Goal: Check status: Check status

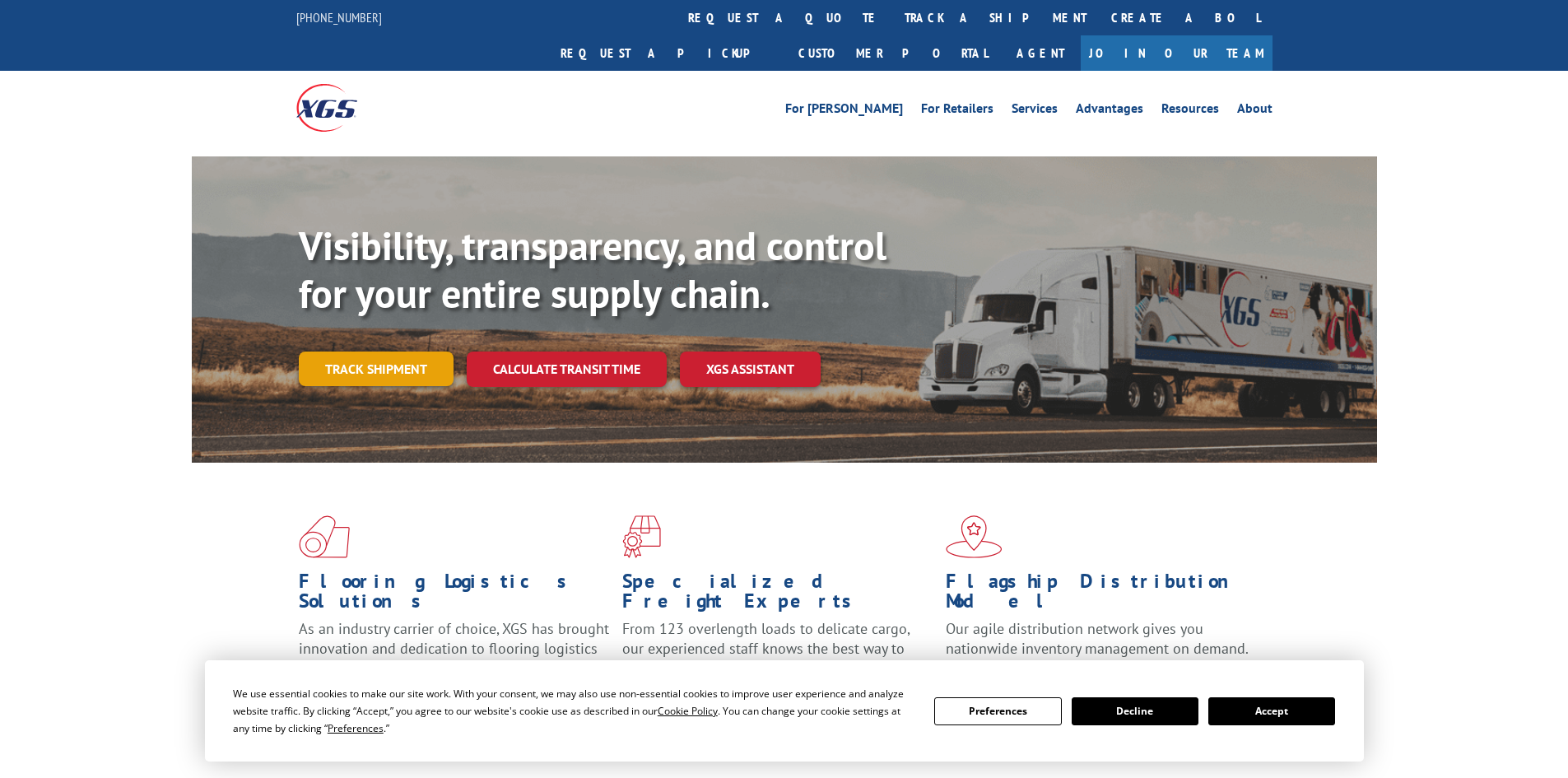
click at [423, 351] on link "Track shipment" at bounding box center [376, 369] width 155 height 35
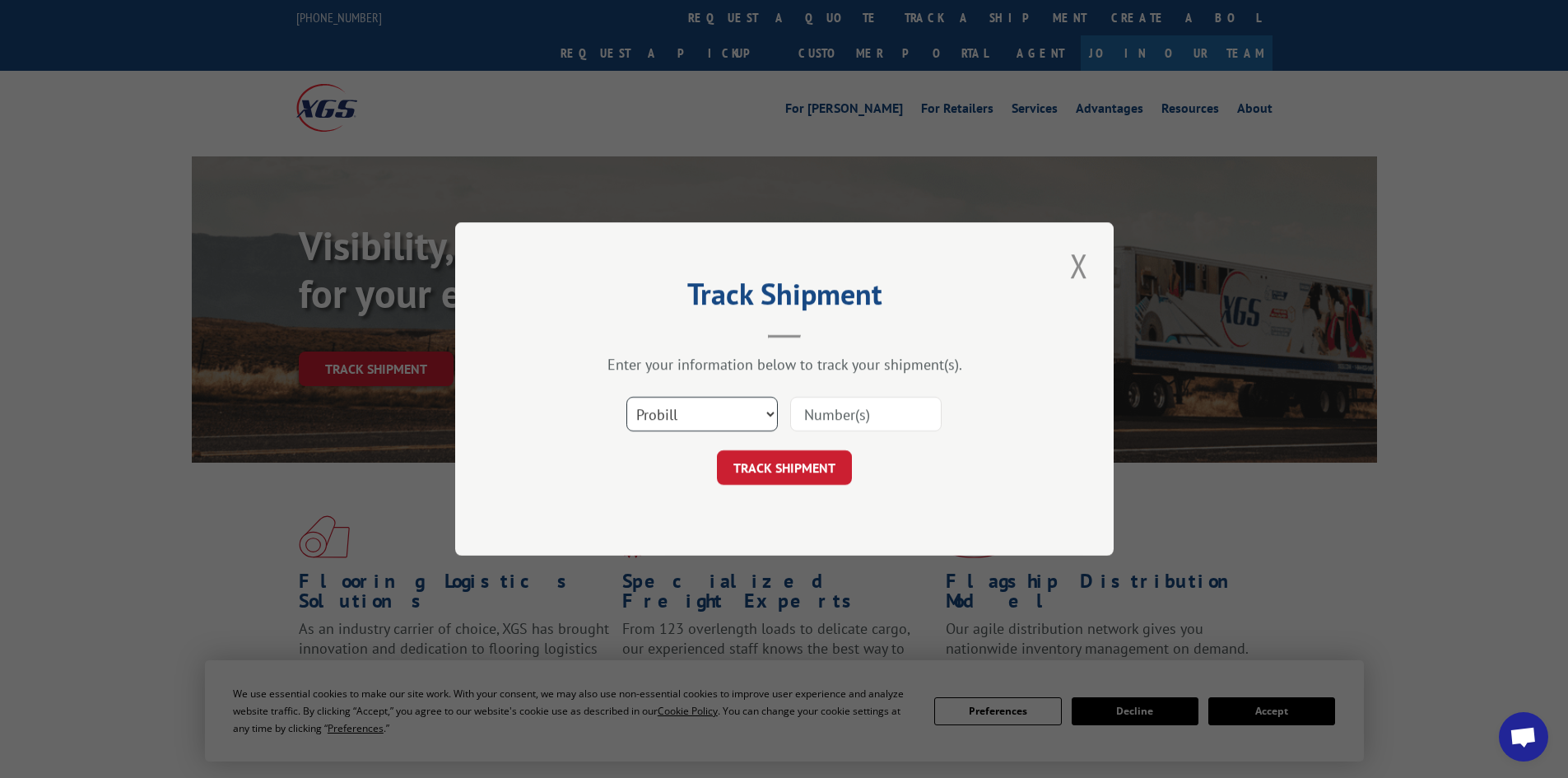
click at [754, 422] on select "Select category... Probill BOL PO" at bounding box center [702, 414] width 152 height 35
select select "bol"
click at [627, 397] on select "Select category... Probill BOL PO" at bounding box center [702, 414] width 152 height 35
click at [803, 415] on input at bounding box center [866, 414] width 152 height 35
type input "5953469"
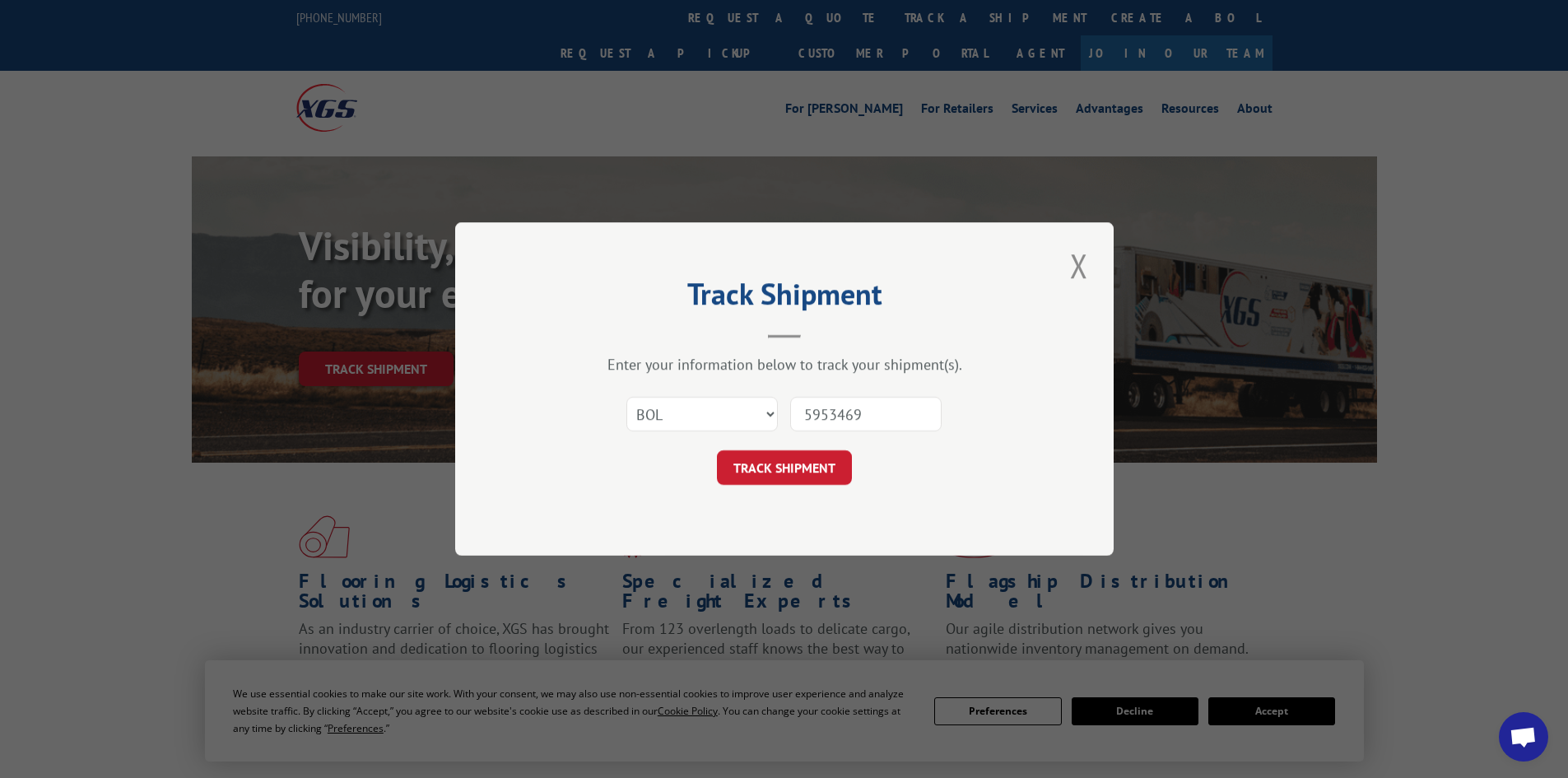
click button "TRACK SHIPMENT" at bounding box center [784, 468] width 135 height 35
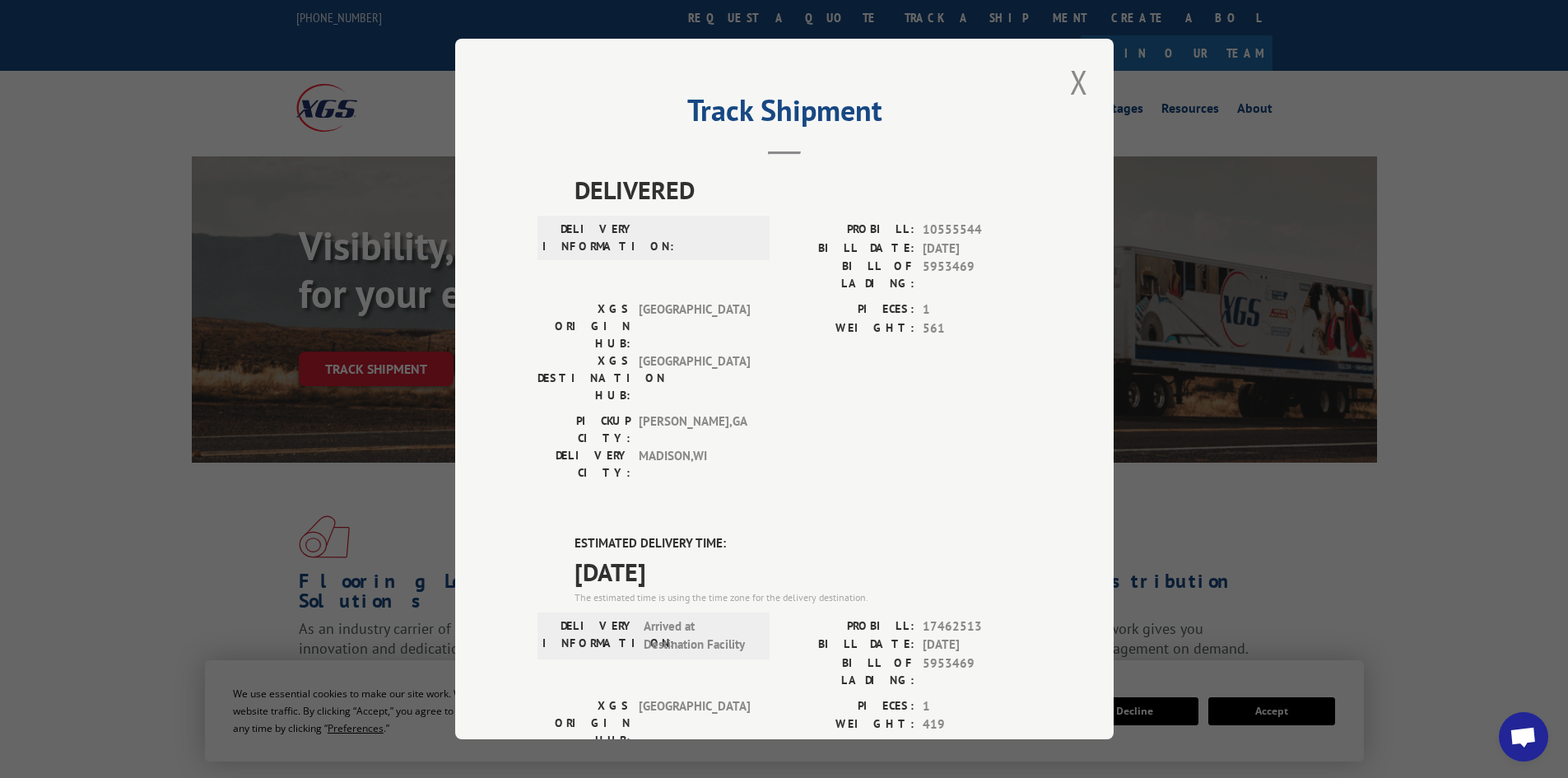
click at [1047, 90] on div "Track Shipment DELIVERED DELIVERY INFORMATION: PROBILL: 10555544 BILL DATE: [DA…" at bounding box center [784, 389] width 659 height 701
click at [1071, 82] on button "Close modal" at bounding box center [1079, 81] width 28 height 45
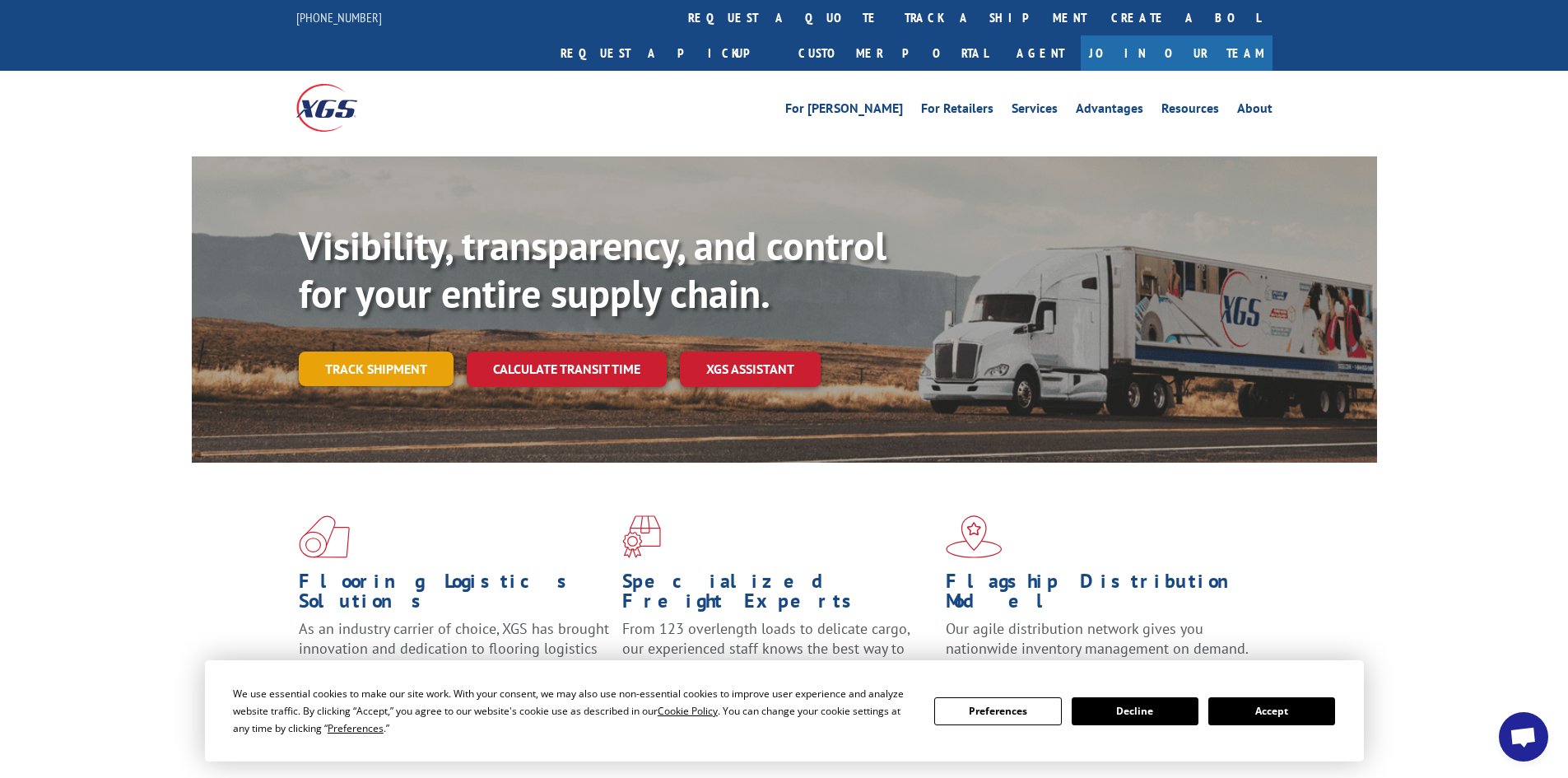
click at [373, 351] on link "Track shipment" at bounding box center [376, 369] width 155 height 35
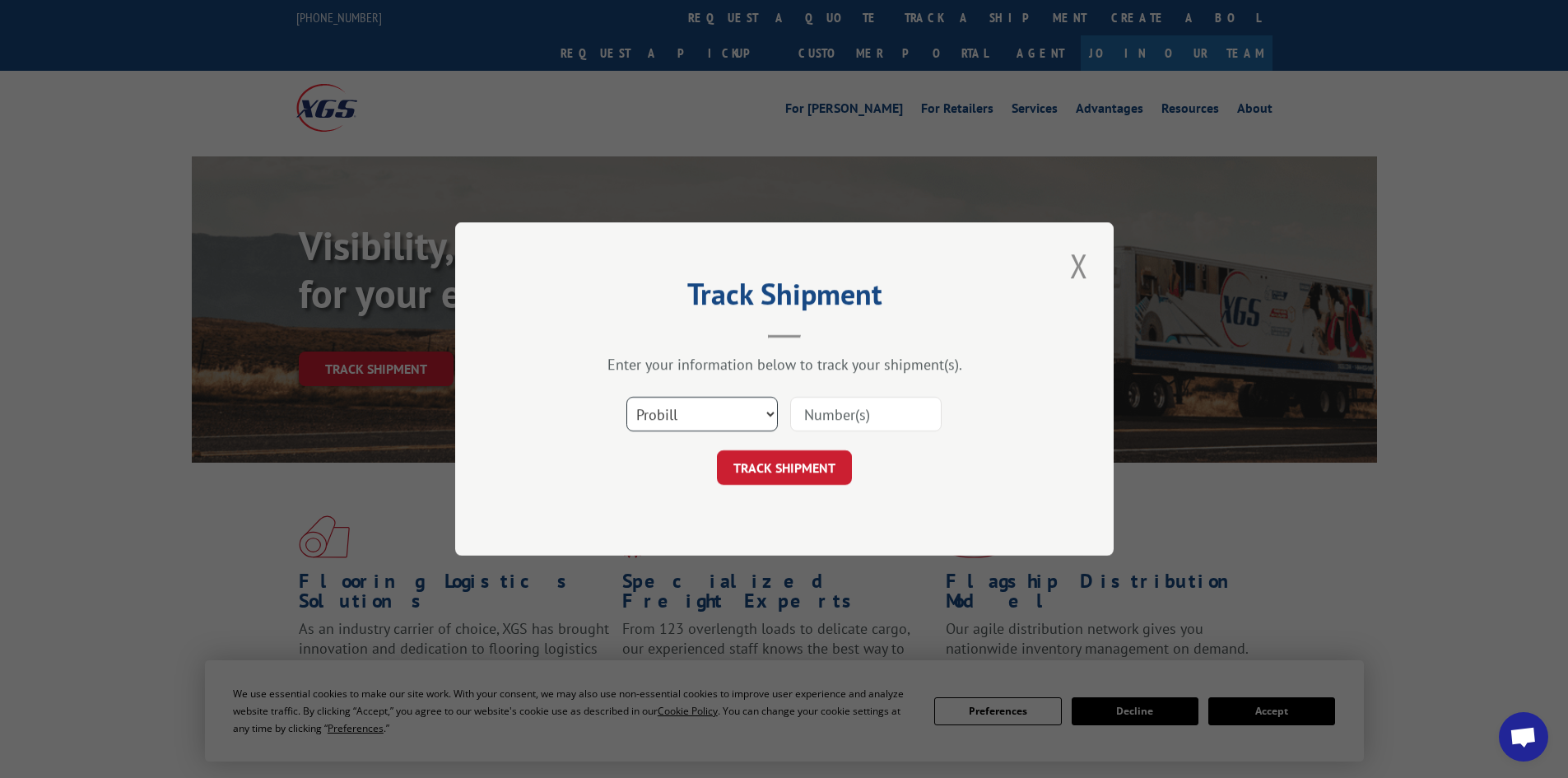
drag, startPoint x: 725, startPoint y: 414, endPoint x: 712, endPoint y: 429, distance: 19.8
click at [725, 414] on select "Select category... Probill BOL PO" at bounding box center [702, 414] width 152 height 35
select select "bol"
click at [627, 397] on select "Select category... Probill BOL PO" at bounding box center [702, 414] width 152 height 35
click at [854, 415] on input at bounding box center [866, 414] width 152 height 35
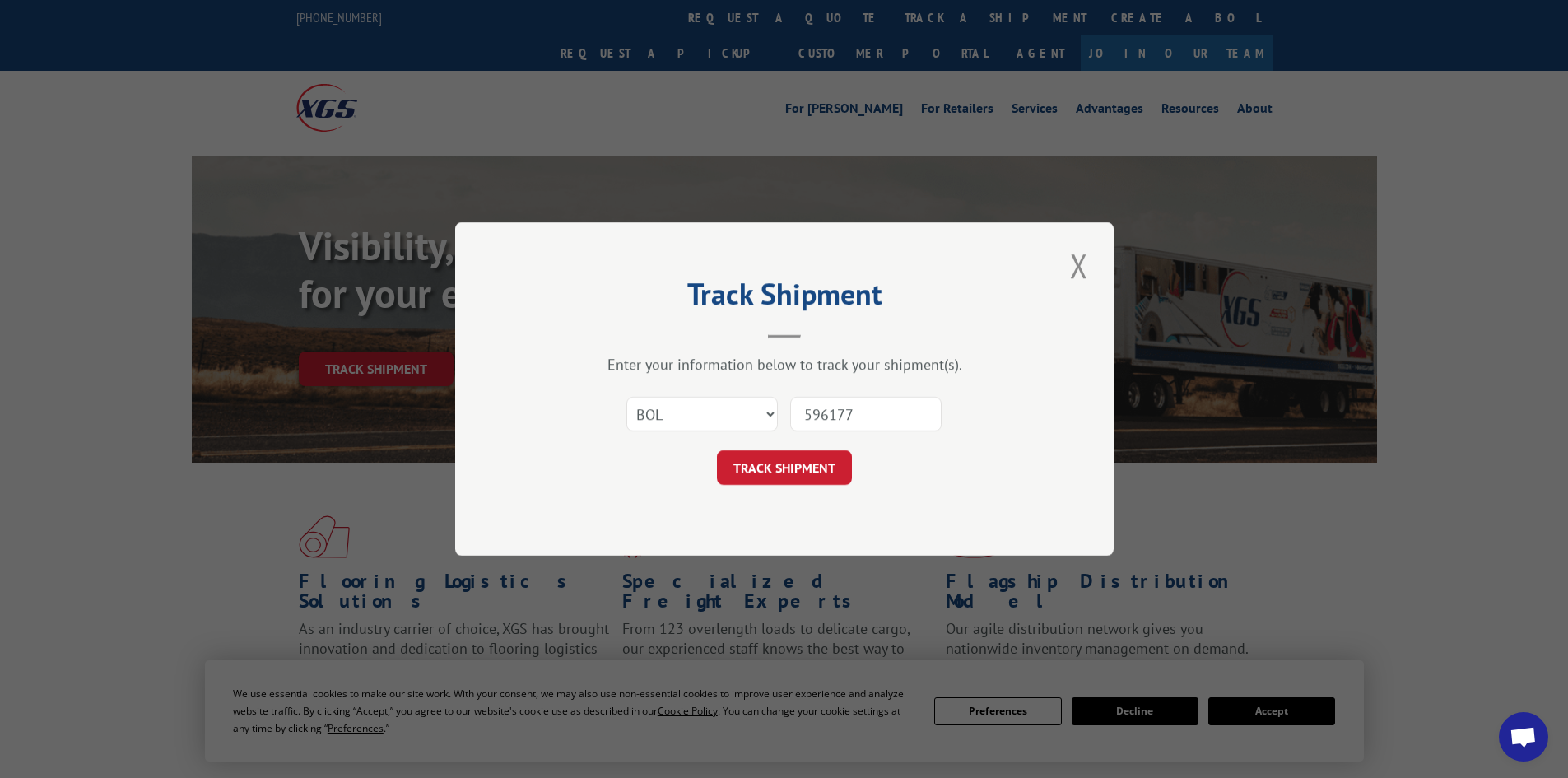
type input "5961774"
click button "TRACK SHIPMENT" at bounding box center [784, 468] width 135 height 35
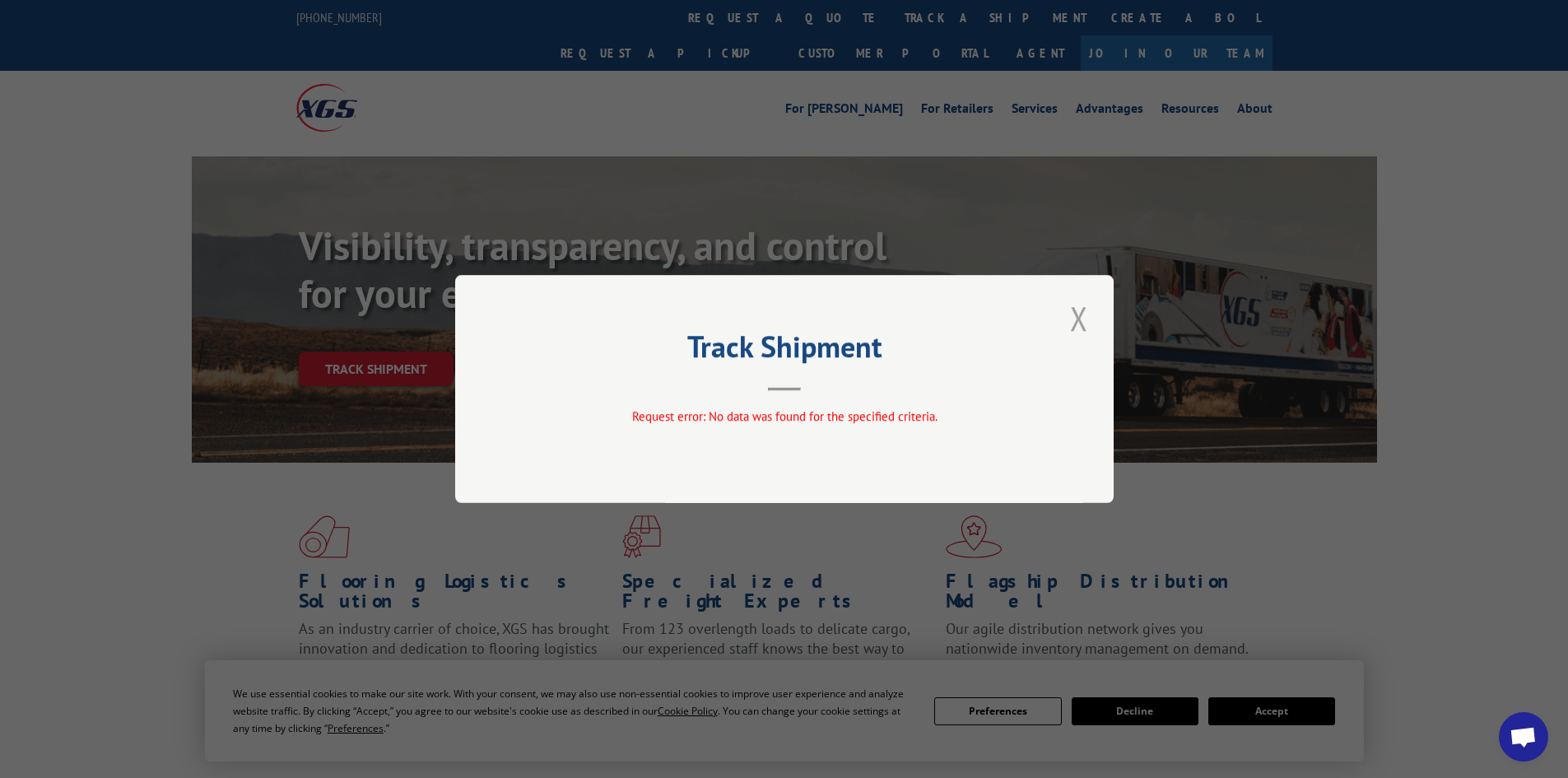
click at [1091, 309] on button "Close modal" at bounding box center [1079, 318] width 28 height 45
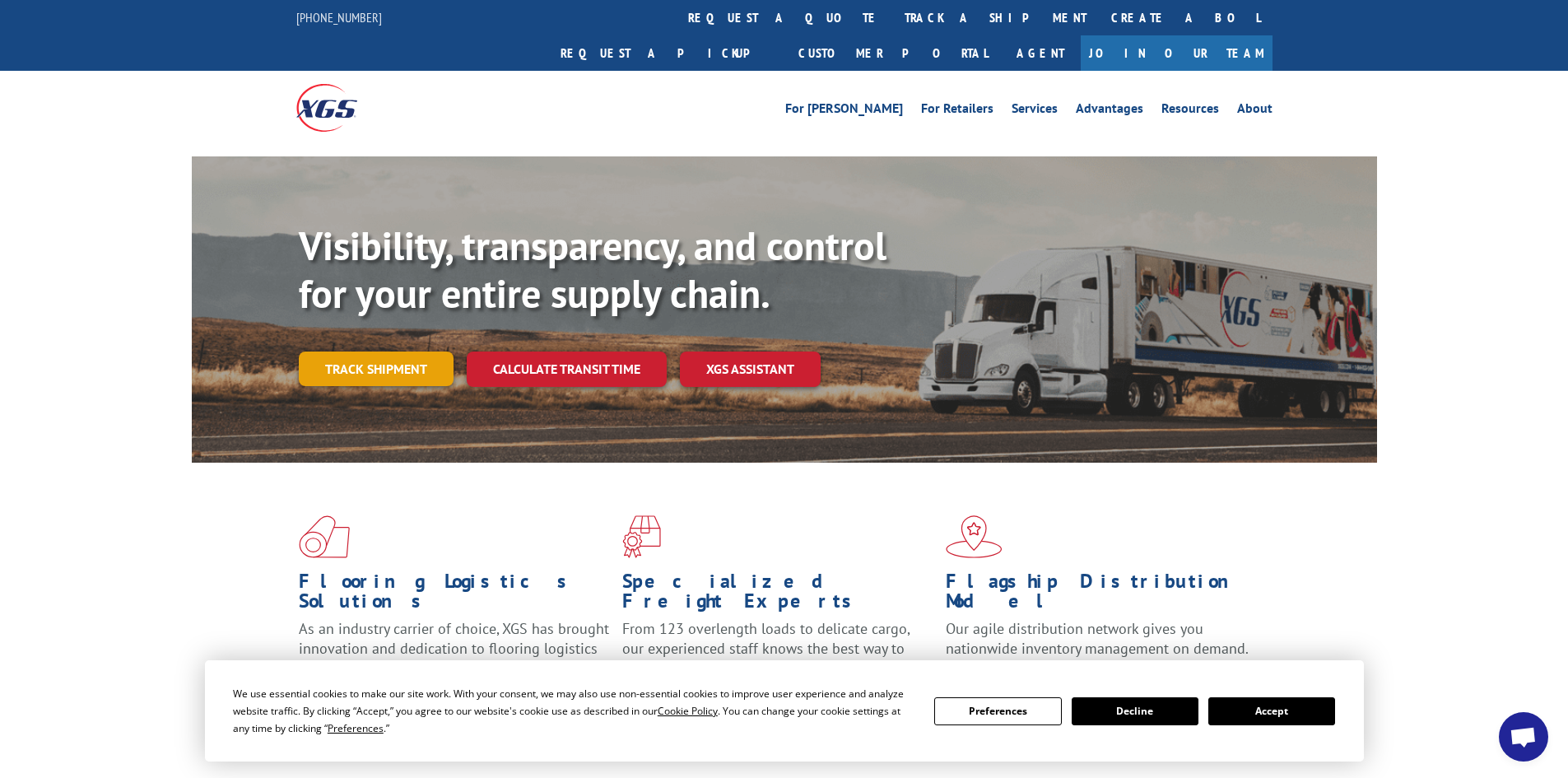
click at [401, 351] on link "Track shipment" at bounding box center [376, 369] width 155 height 35
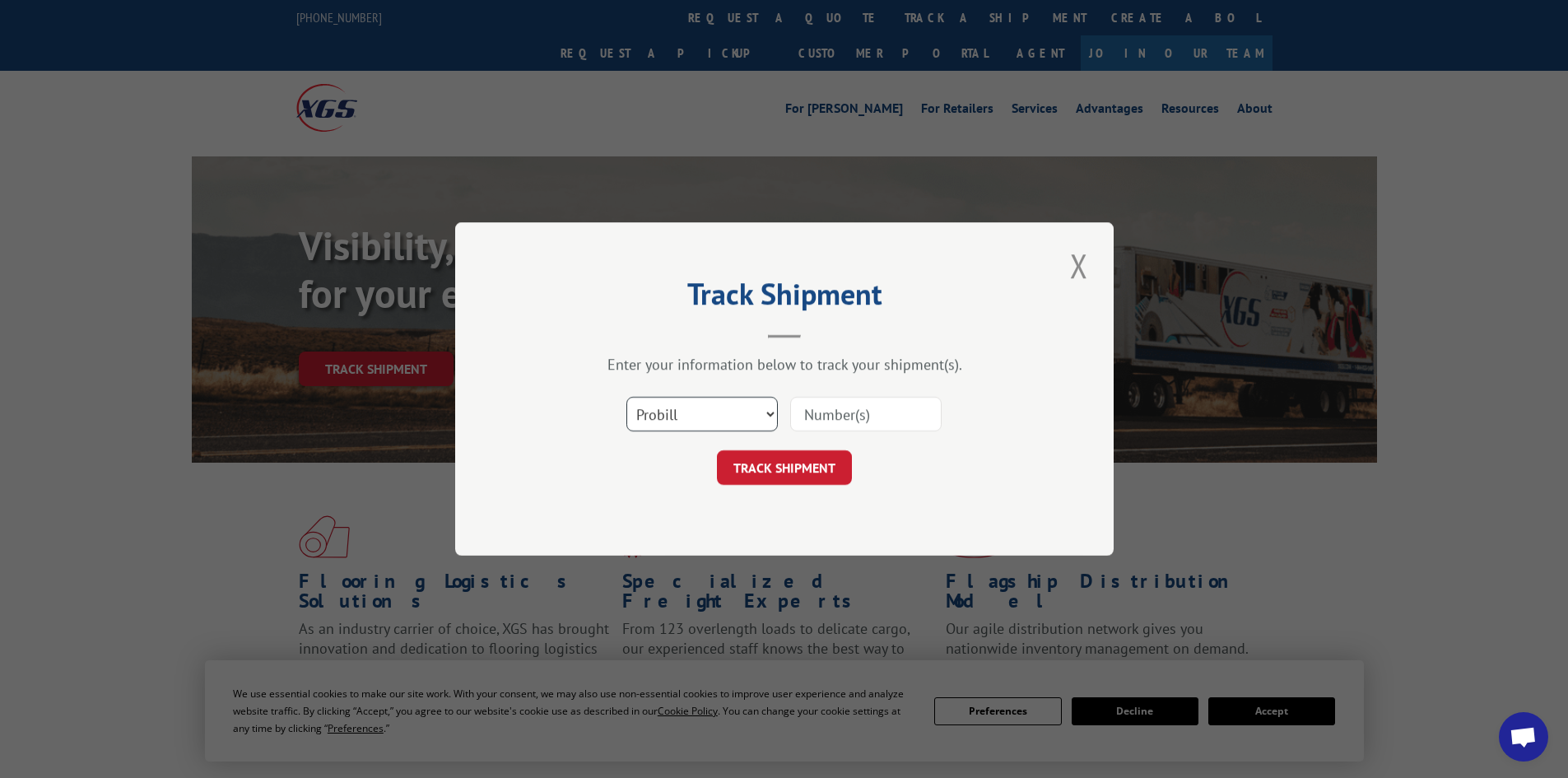
click at [636, 423] on select "Select category... Probill BOL PO" at bounding box center [702, 414] width 152 height 35
select select "bol"
click at [627, 397] on select "Select category... Probill BOL PO" at bounding box center [702, 414] width 152 height 35
click at [826, 412] on input at bounding box center [866, 414] width 152 height 35
type input "5961774"
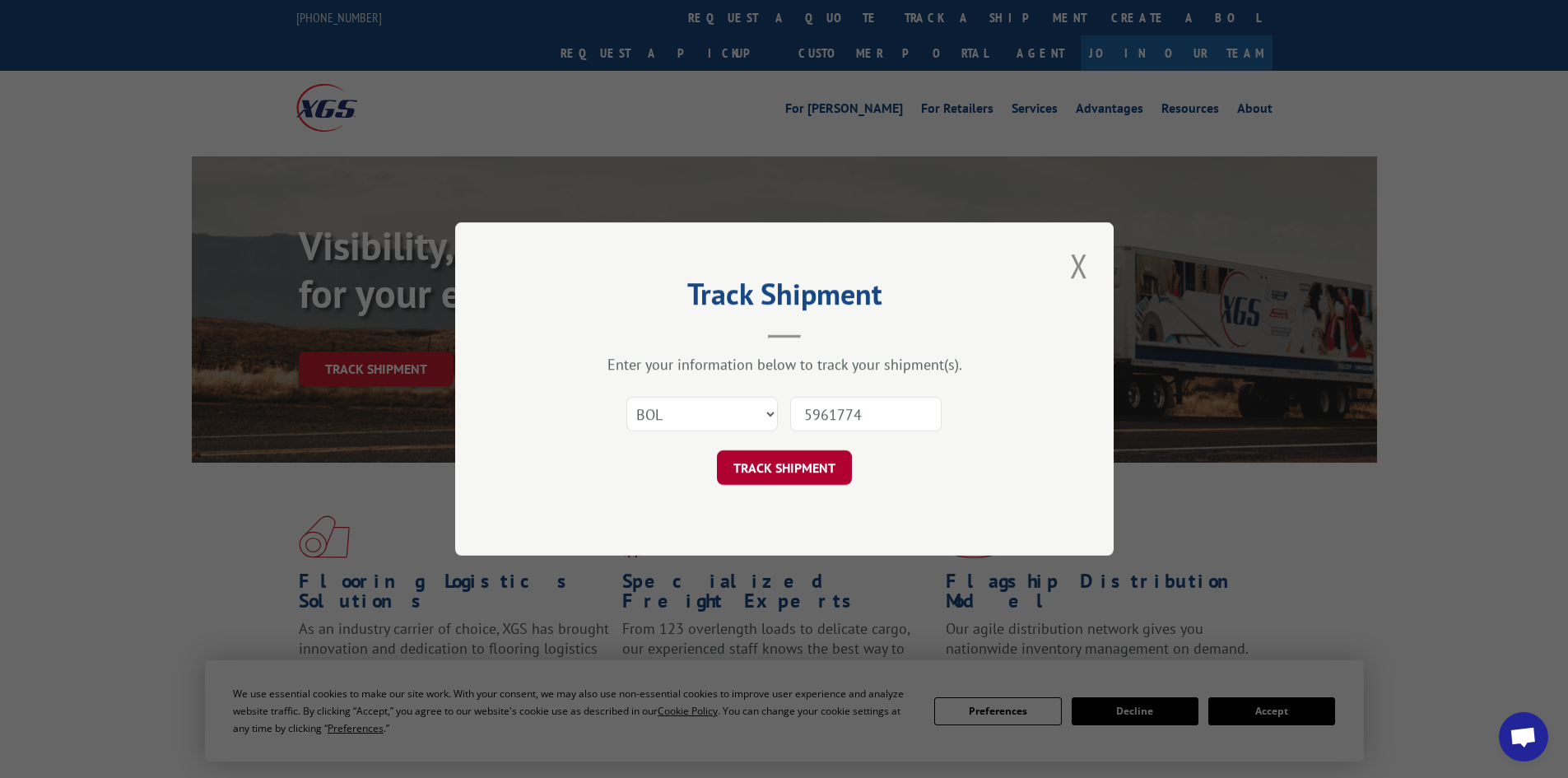
click at [798, 461] on button "TRACK SHIPMENT" at bounding box center [784, 468] width 135 height 35
